Goal: Transaction & Acquisition: Purchase product/service

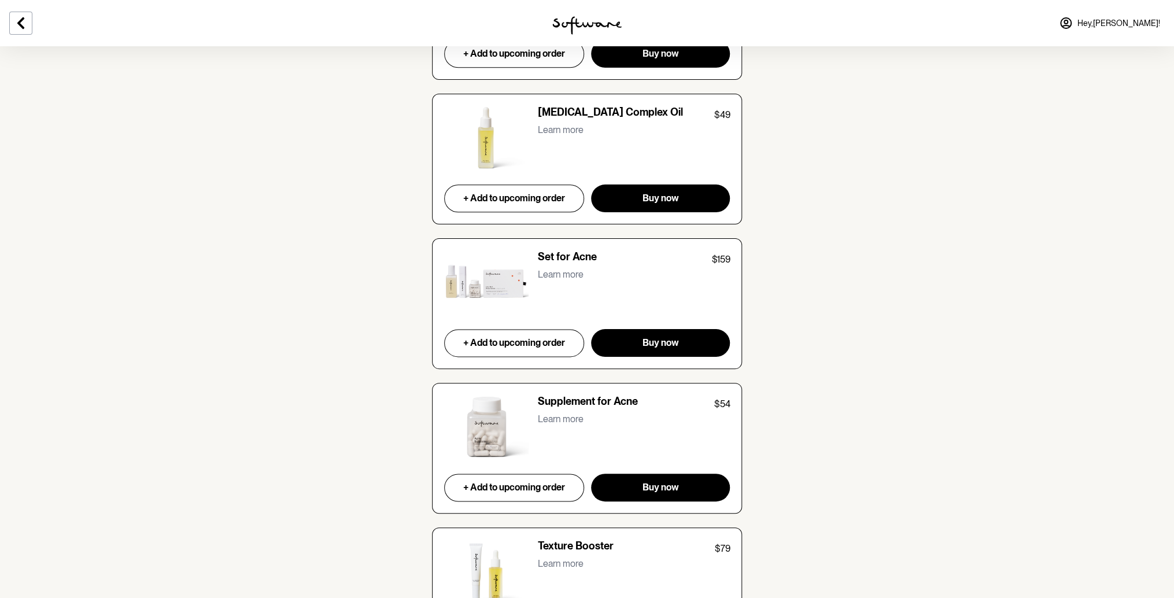
scroll to position [4801, 0]
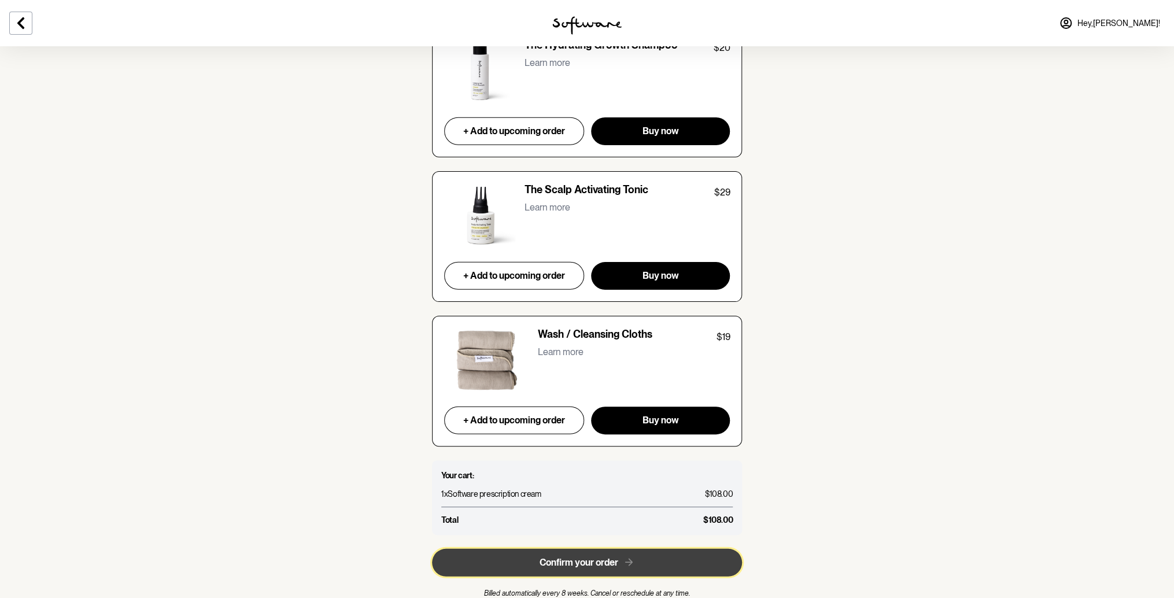
click at [576, 557] on span "Confirm your order" at bounding box center [579, 562] width 79 height 11
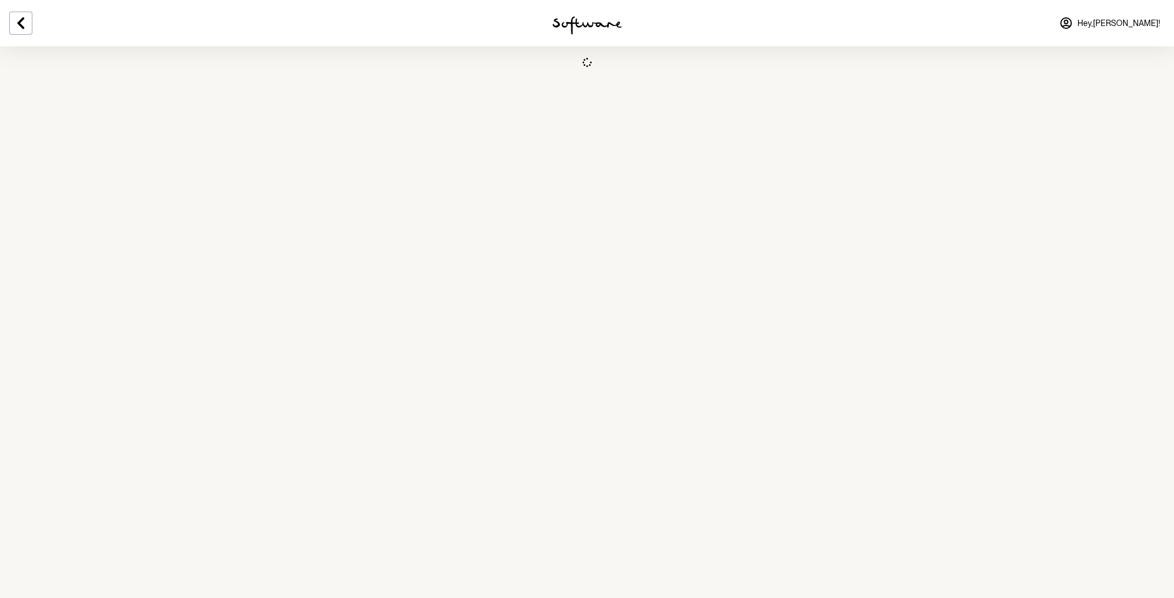
select select "[GEOGRAPHIC_DATA]"
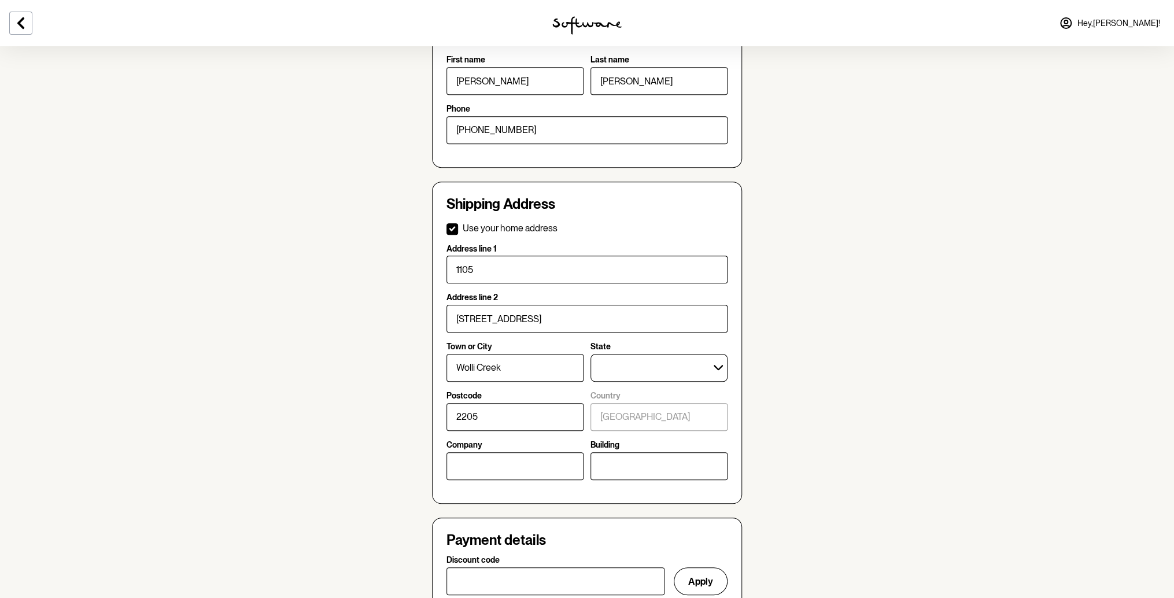
scroll to position [308, 0]
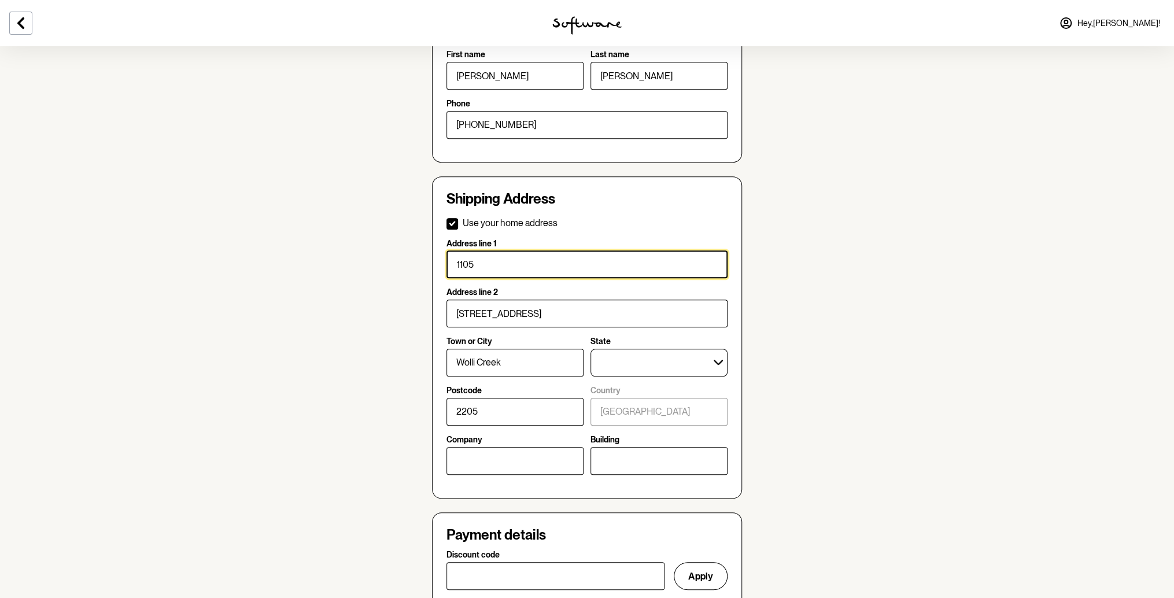
drag, startPoint x: 534, startPoint y: 266, endPoint x: 438, endPoint y: 266, distance: 96.6
click at [438, 266] on div "Shipping Address Use your home address Address line 1 1105 Address line [GEOGRA…" at bounding box center [587, 337] width 310 height 322
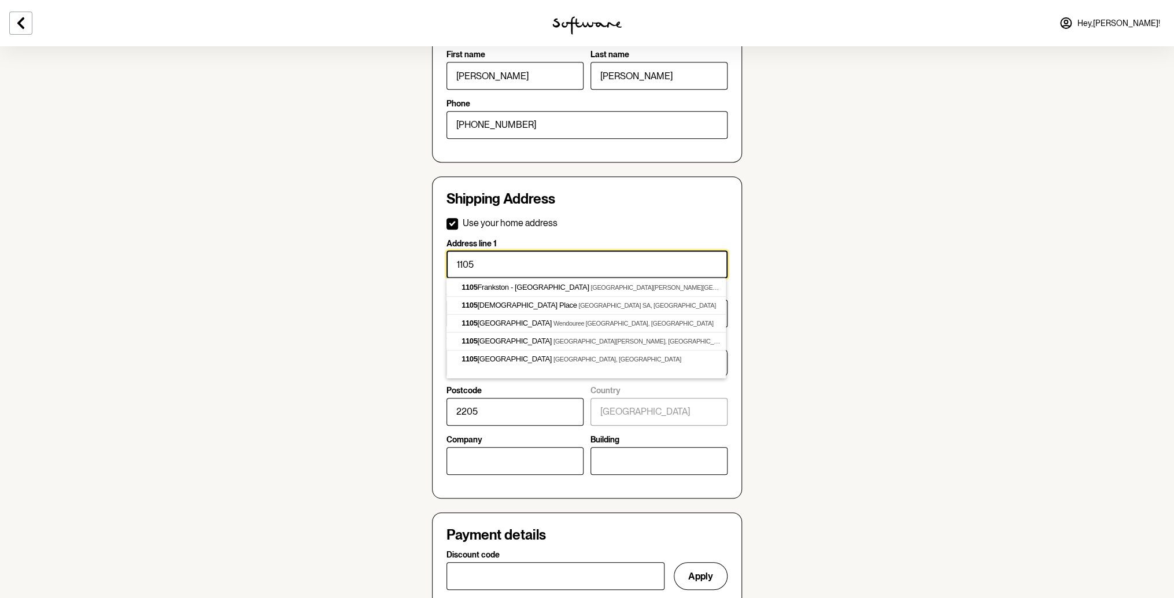
checkbox input "false"
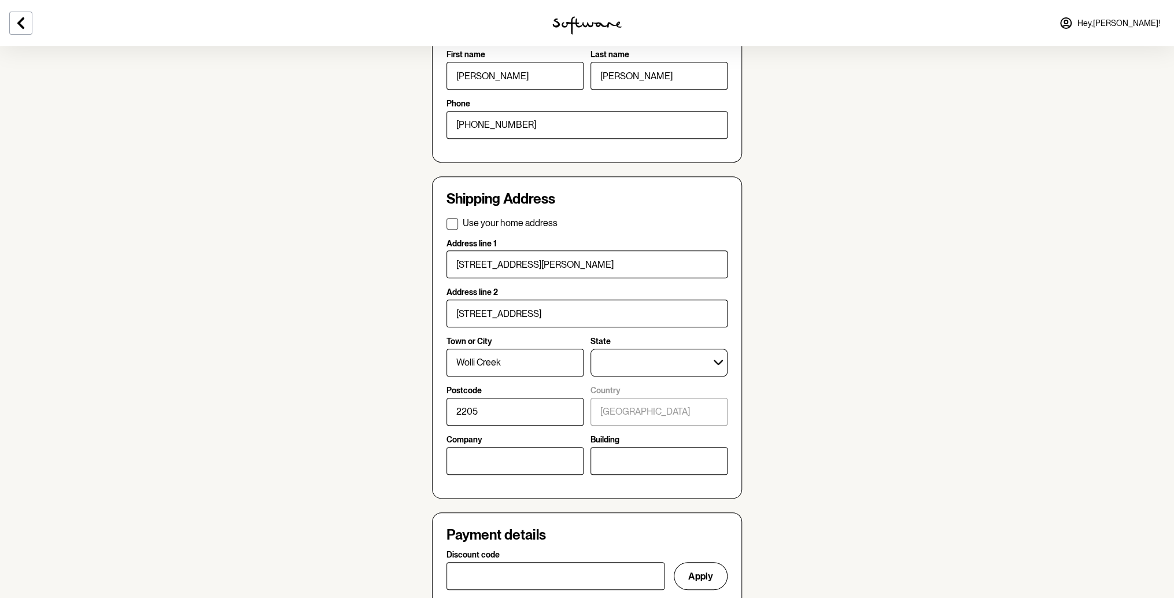
type input "unit 6"
type input "[STREET_ADDRESS][PERSON_NAME]"
type input "Tempe"
type input "2044"
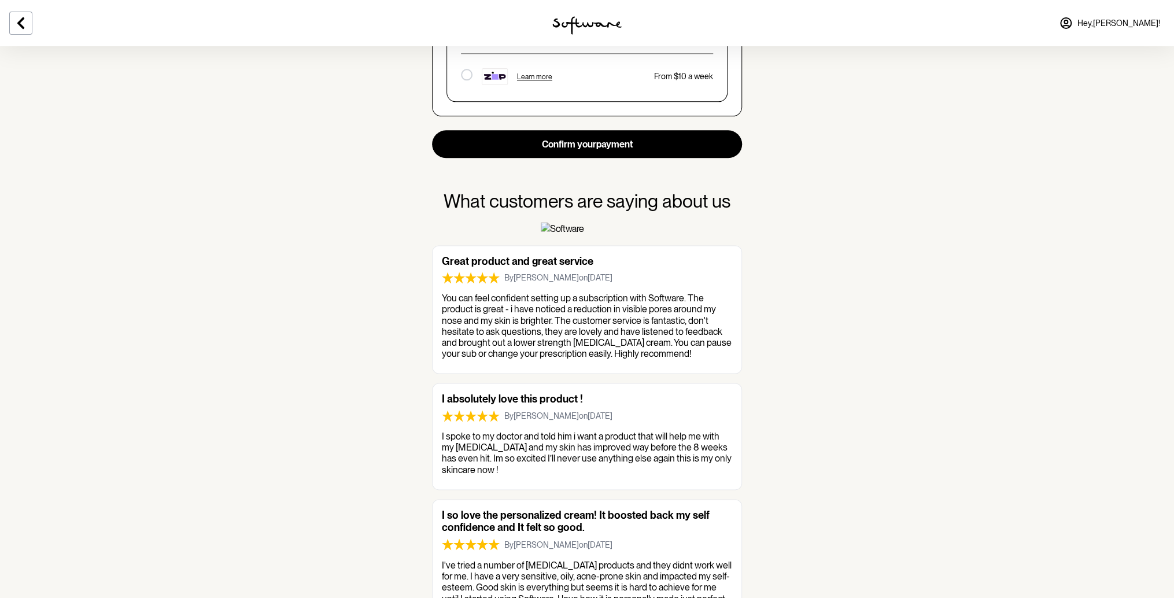
scroll to position [925, 0]
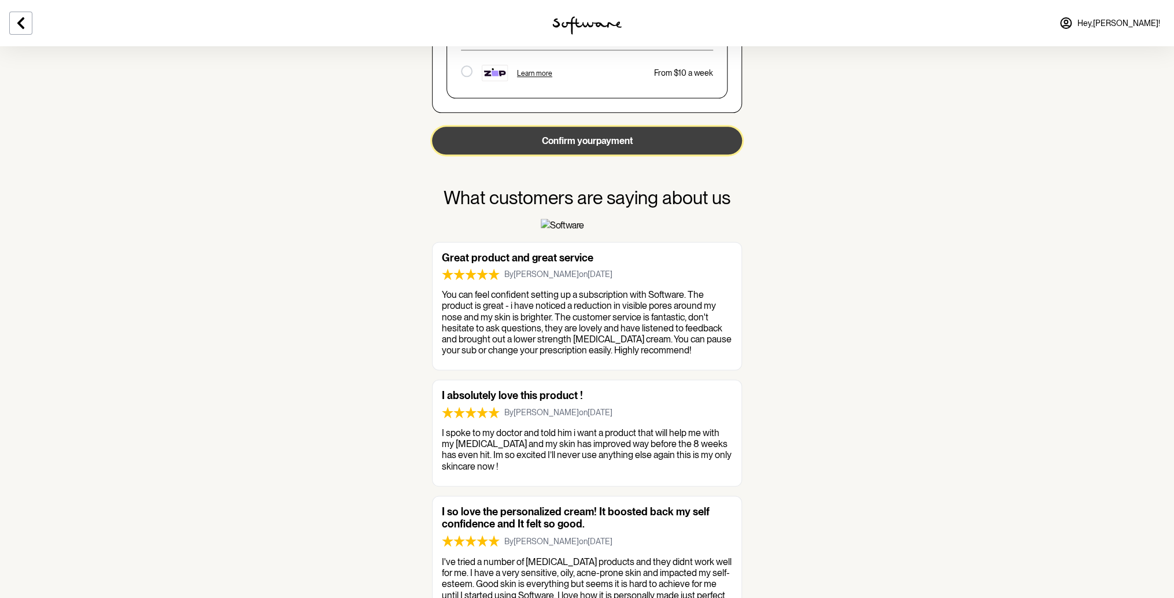
click at [590, 141] on button "Confirm your payment" at bounding box center [587, 141] width 310 height 28
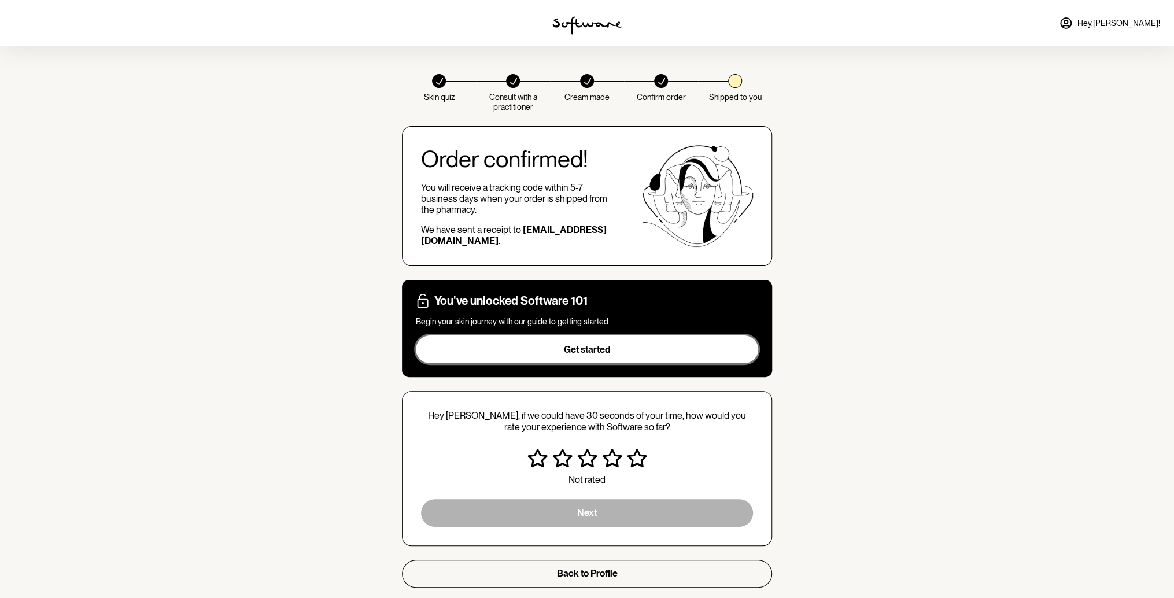
click at [589, 351] on span "Get started" at bounding box center [587, 349] width 46 height 11
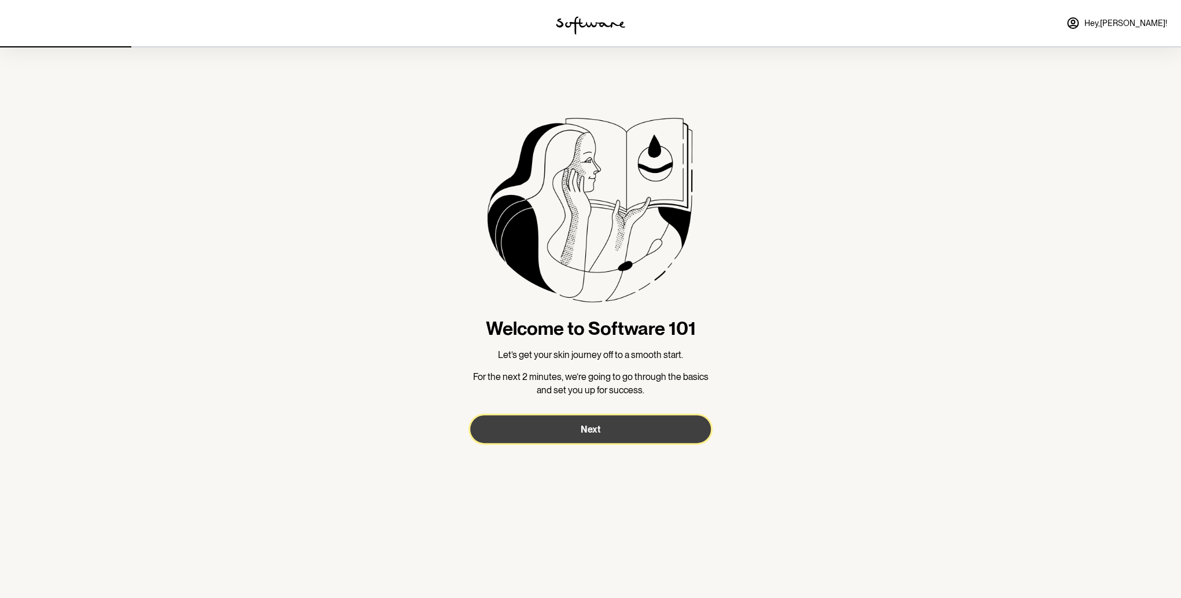
click at [597, 425] on span "Next" at bounding box center [591, 429] width 20 height 11
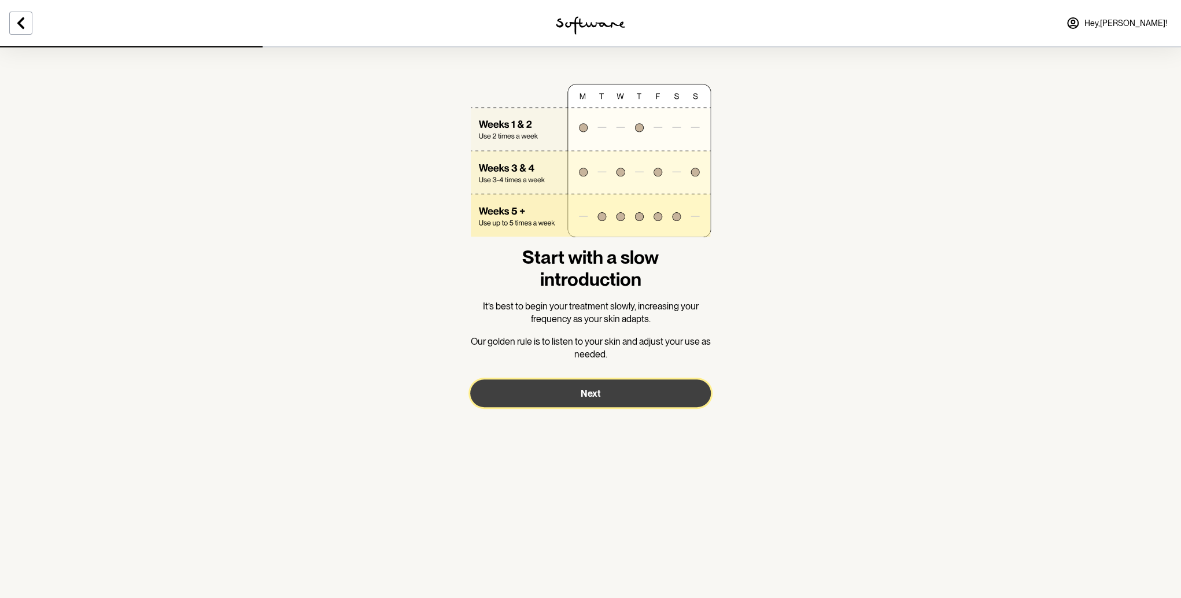
click at [619, 390] on button "Next" at bounding box center [590, 393] width 241 height 28
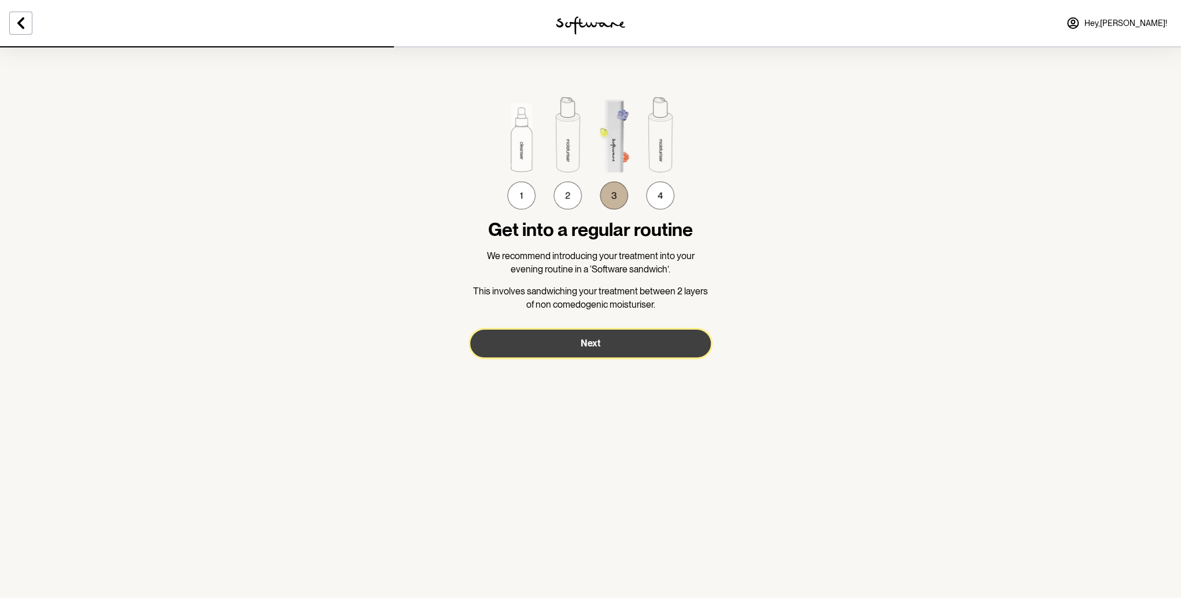
click at [628, 346] on button "Next" at bounding box center [590, 344] width 241 height 28
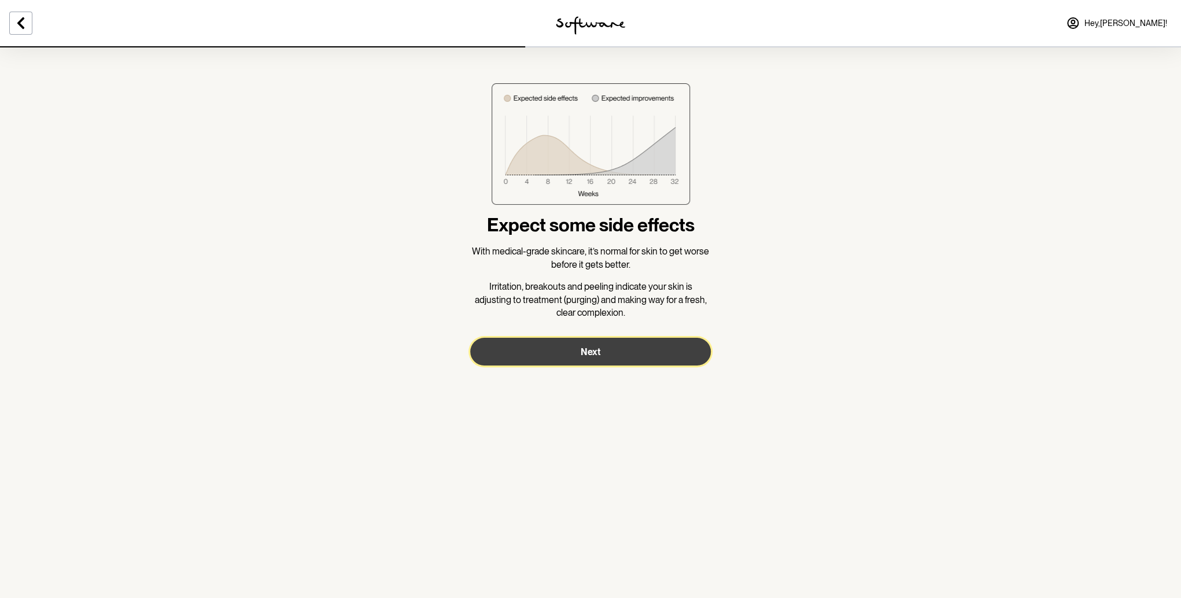
click at [626, 351] on button "Next" at bounding box center [590, 352] width 241 height 28
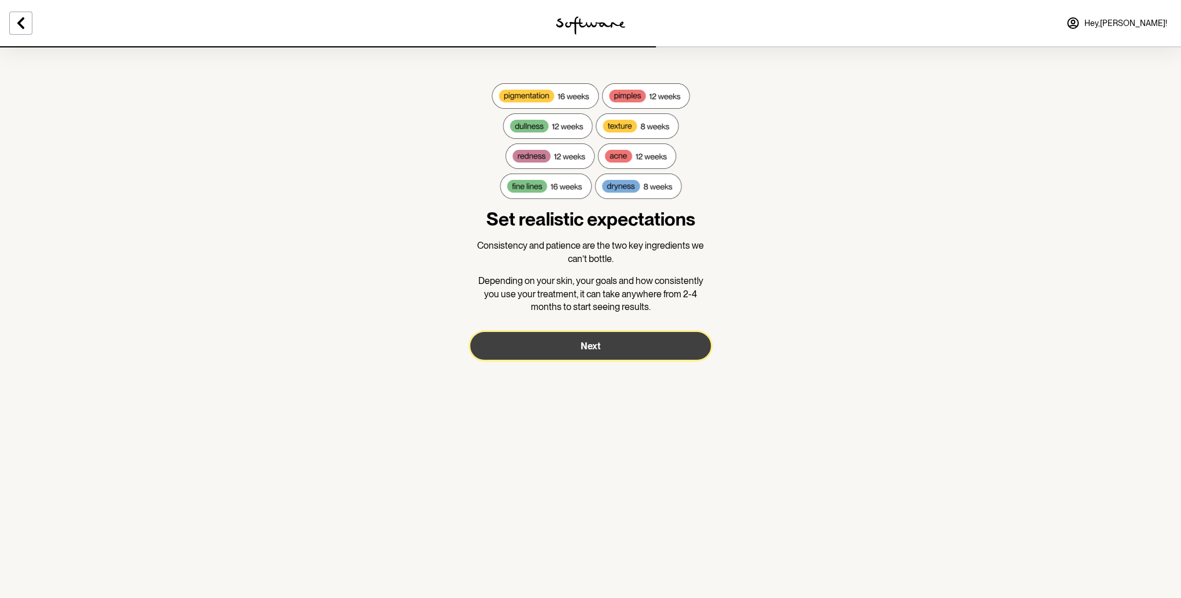
click at [626, 351] on button "Next" at bounding box center [590, 346] width 241 height 28
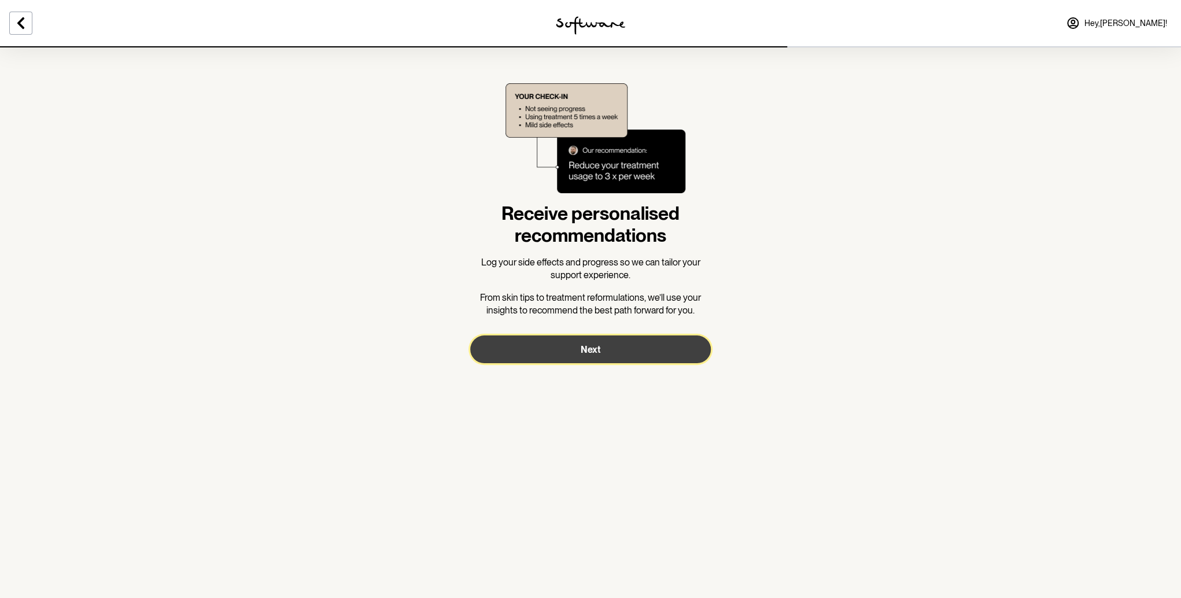
click at [626, 351] on button "Next" at bounding box center [590, 349] width 241 height 28
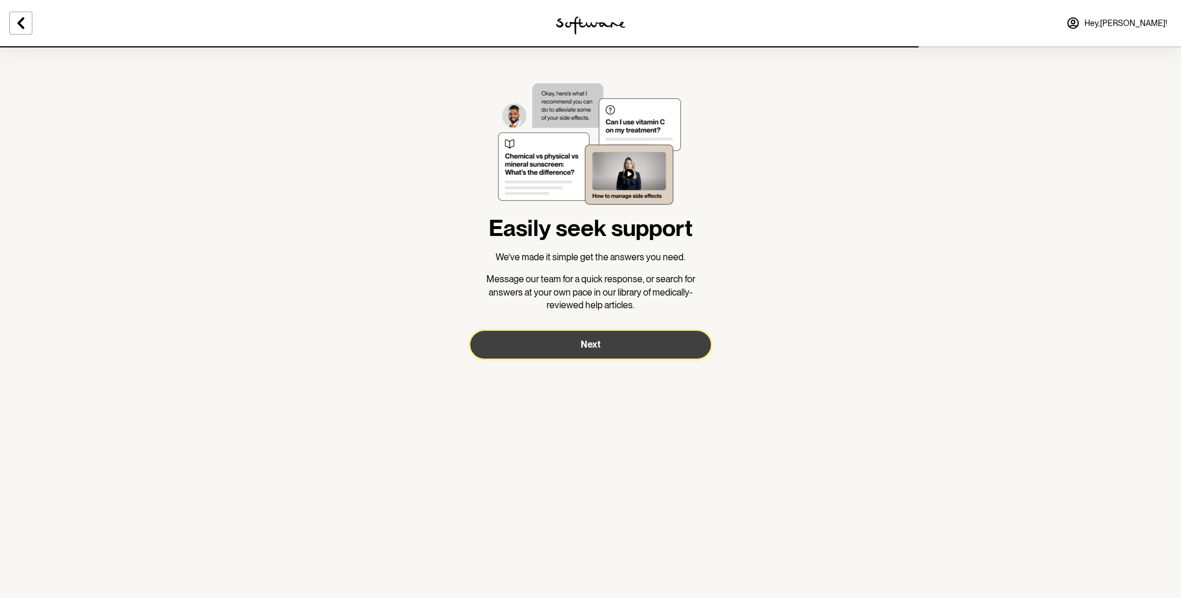
click at [626, 351] on button "Next" at bounding box center [590, 345] width 241 height 28
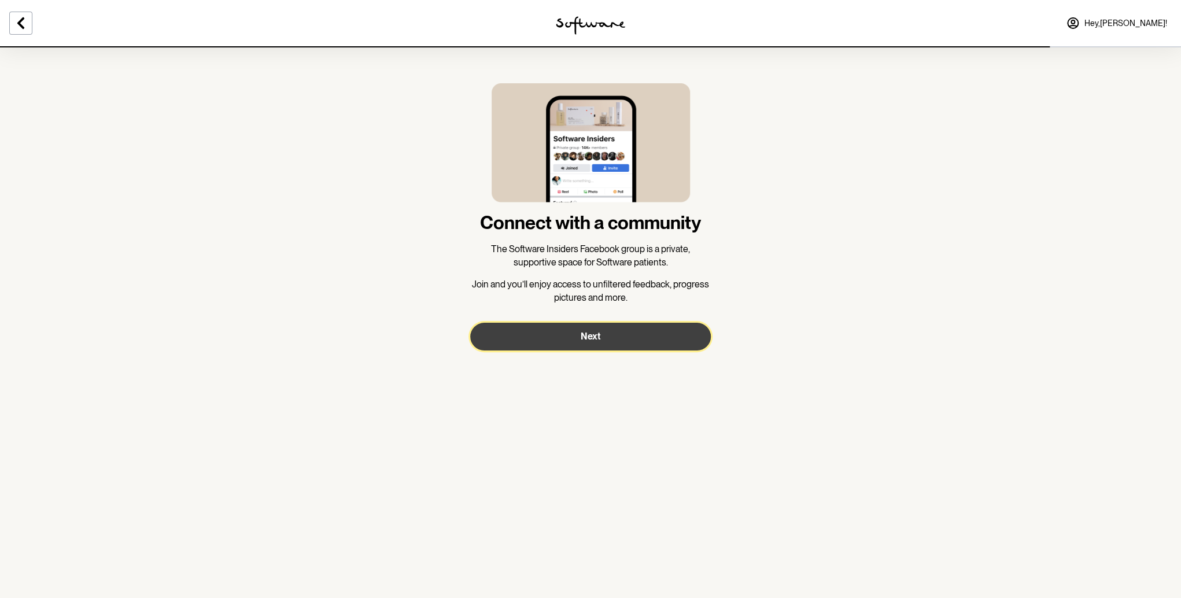
click at [626, 338] on button "Next" at bounding box center [590, 337] width 241 height 28
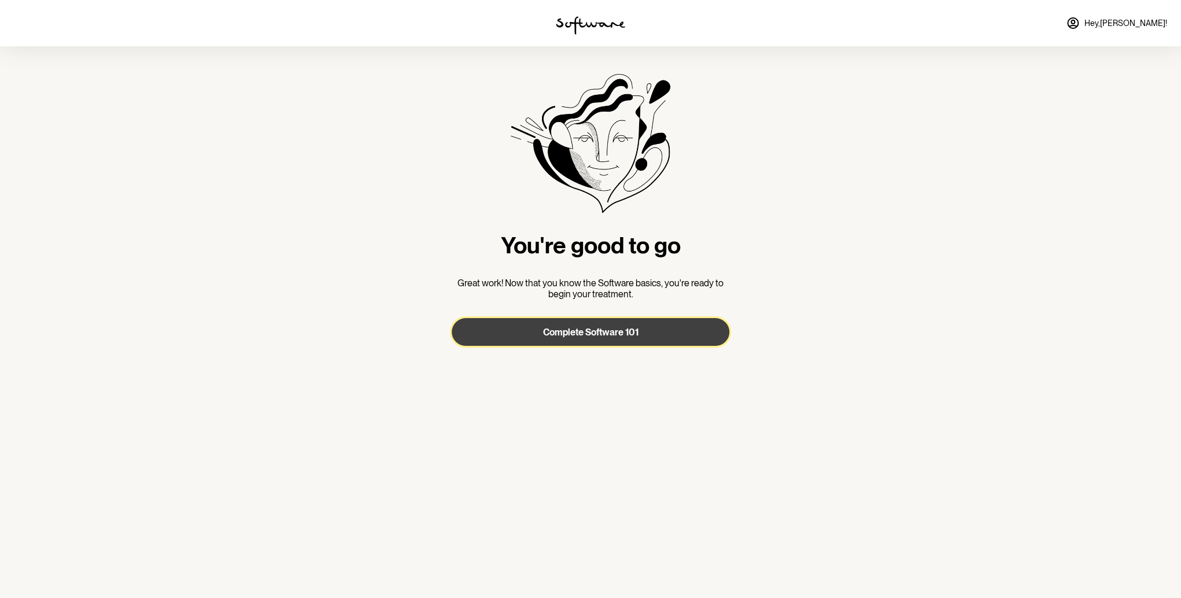
click at [615, 326] on button "Complete Software 101" at bounding box center [591, 332] width 278 height 28
